Goal: Task Accomplishment & Management: Use online tool/utility

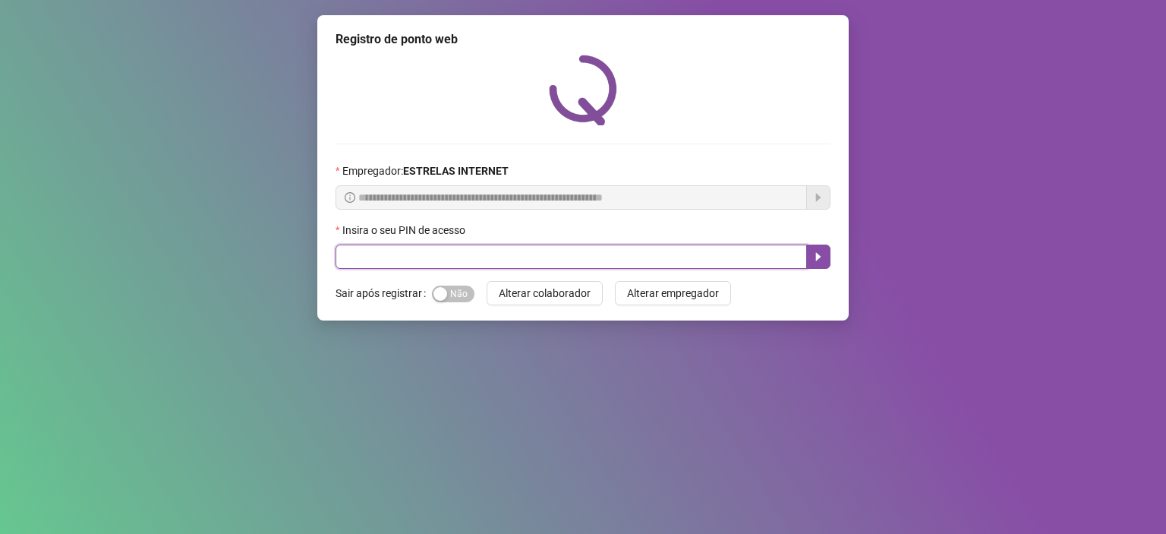
click at [407, 257] on input "text" at bounding box center [570, 256] width 471 height 24
type input "*****"
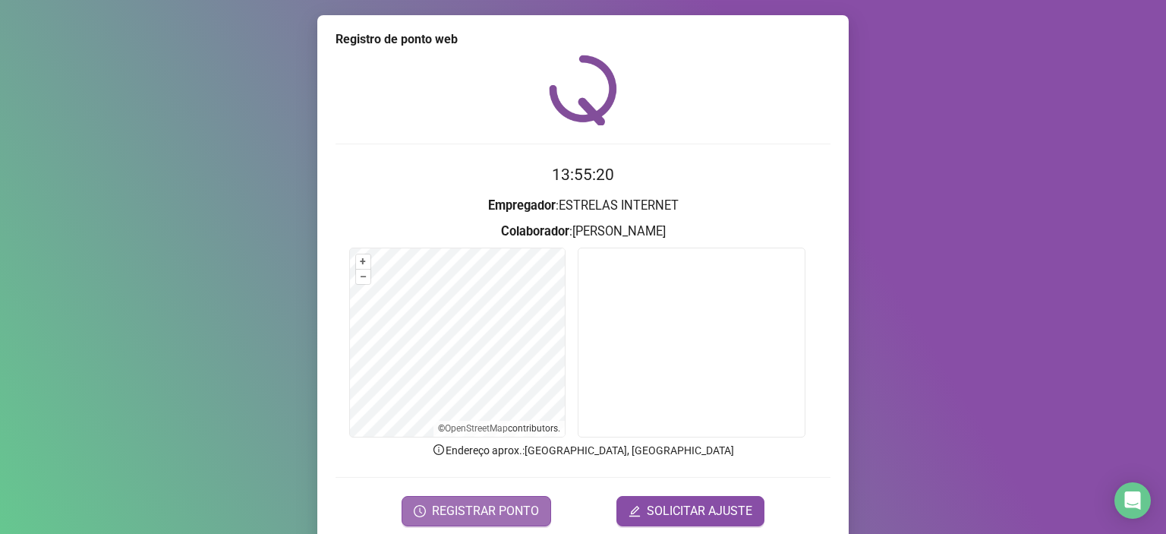
click at [432, 515] on span "REGISTRAR PONTO" at bounding box center [485, 511] width 107 height 18
